Goal: Task Accomplishment & Management: Complete application form

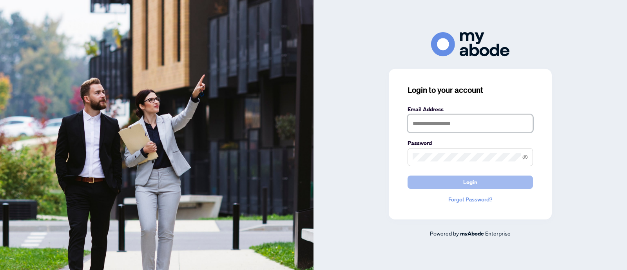
type input "**********"
click at [436, 183] on button "Login" at bounding box center [469, 181] width 125 height 13
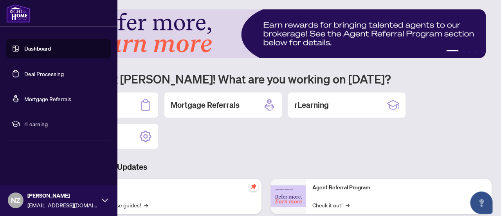
click at [24, 49] on link "Dashboard" at bounding box center [37, 48] width 27 height 7
click at [51, 52] on link "Dashboard" at bounding box center [37, 48] width 27 height 7
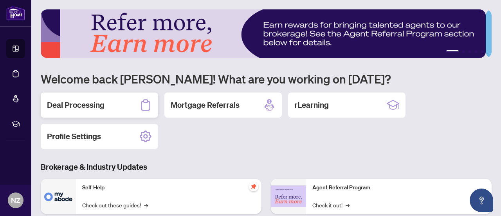
click at [97, 106] on h2 "Deal Processing" at bounding box center [76, 105] width 58 height 11
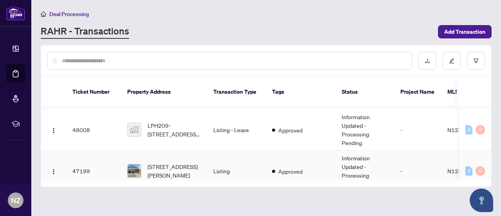
scroll to position [39, 0]
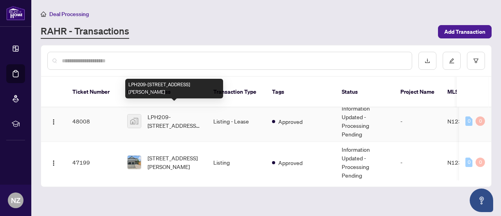
click at [158, 113] on span "LPH209-[STREET_ADDRESS][PERSON_NAME]" at bounding box center [174, 120] width 53 height 17
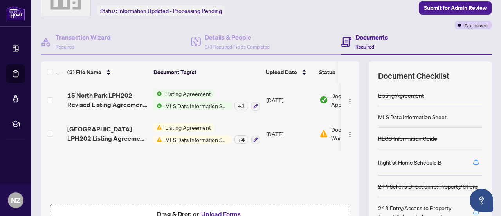
scroll to position [123, 0]
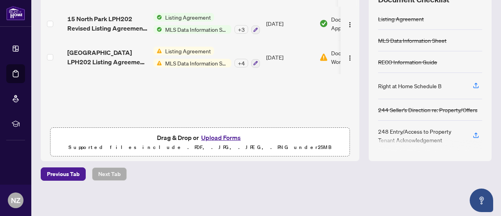
click at [217, 136] on button "Upload Forms" at bounding box center [221, 137] width 44 height 10
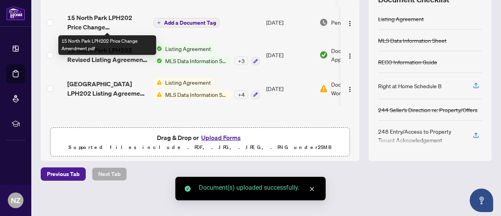
click at [109, 19] on span "15 North Park LPH202 Price Change Amendment.pdf" at bounding box center [107, 22] width 80 height 19
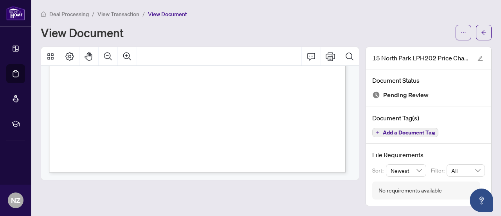
scroll to position [213, 0]
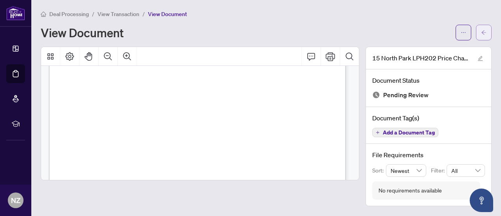
click at [481, 30] on icon "arrow-left" at bounding box center [483, 32] width 5 height 5
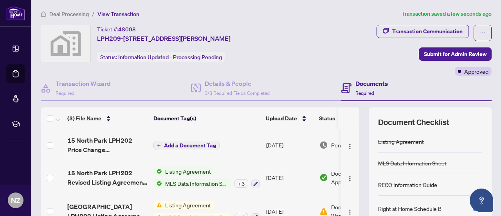
click at [195, 145] on span "Add a Document Tag" at bounding box center [190, 145] width 52 height 5
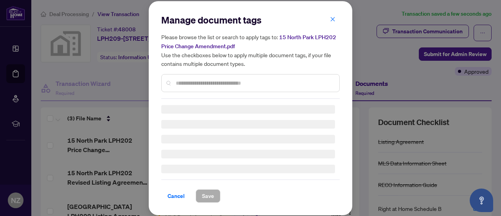
click at [200, 81] on input "text" at bounding box center [254, 83] width 157 height 9
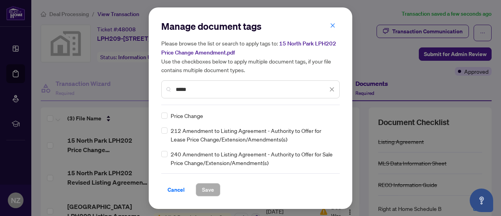
type input "*****"
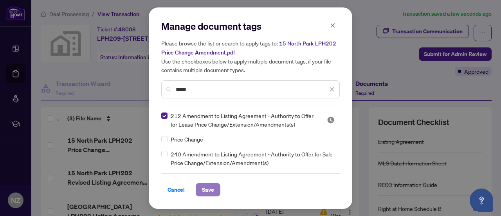
click at [206, 188] on span "Save" at bounding box center [208, 189] width 12 height 13
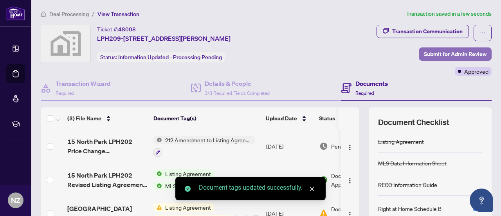
click at [461, 51] on span "Submit for Admin Review" at bounding box center [455, 54] width 63 height 13
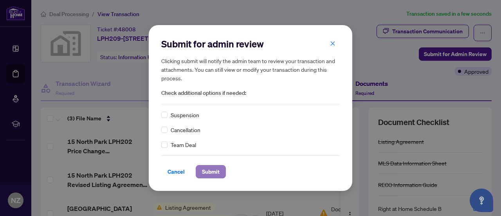
click at [208, 167] on span "Submit" at bounding box center [211, 171] width 18 height 13
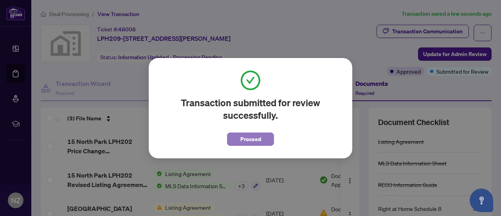
drag, startPoint x: 245, startPoint y: 139, endPoint x: 241, endPoint y: 138, distance: 4.0
click at [245, 139] on span "Proceed" at bounding box center [251, 139] width 21 height 13
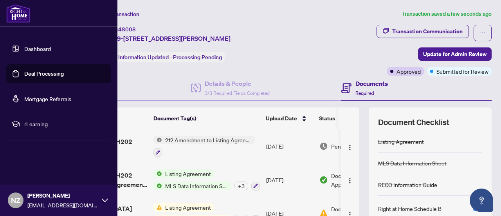
click at [30, 51] on link "Dashboard" at bounding box center [37, 48] width 27 height 7
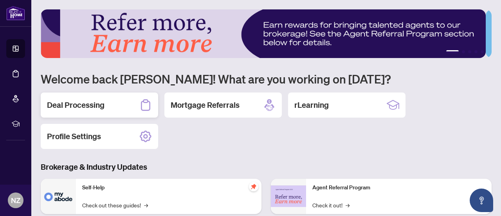
click at [105, 106] on div "Deal Processing" at bounding box center [100, 104] width 118 height 25
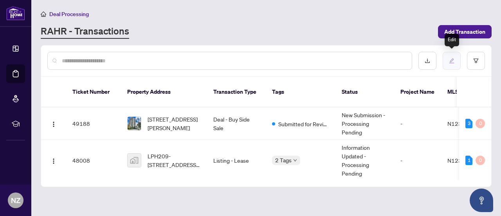
click at [454, 58] on icon "edit" at bounding box center [451, 60] width 5 height 5
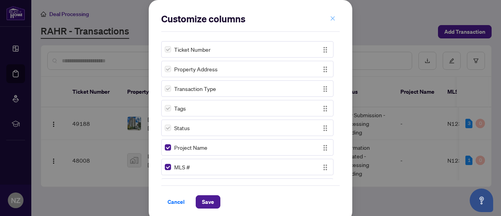
click at [331, 17] on icon "close" at bounding box center [333, 18] width 4 height 4
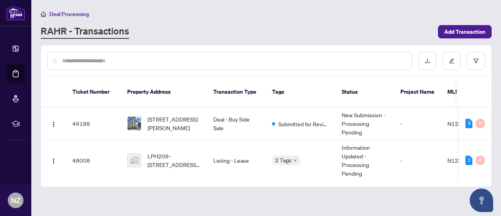
click at [52, 15] on span "Deal Processing" at bounding box center [69, 14] width 40 height 7
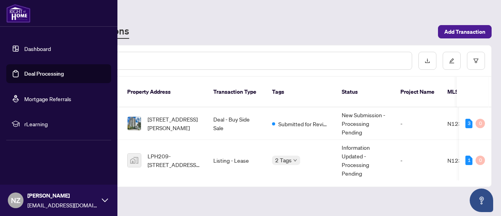
click at [17, 13] on img at bounding box center [18, 13] width 24 height 19
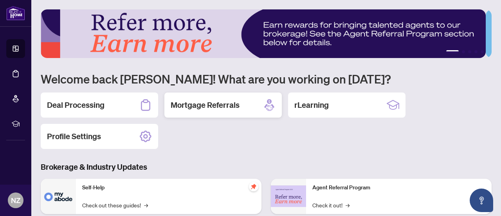
click at [193, 105] on h2 "Mortgage Referrals" at bounding box center [205, 105] width 69 height 11
